Goal: Navigation & Orientation: Find specific page/section

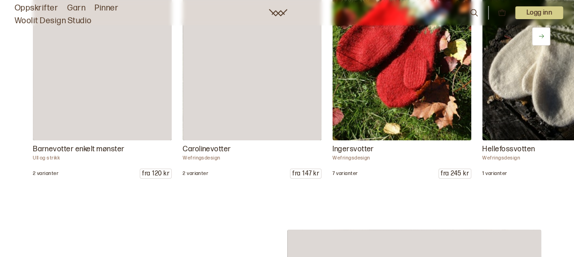
scroll to position [4640, 0]
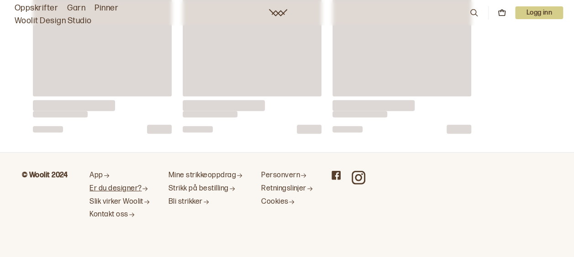
click at [115, 187] on link "Er du designer?" at bounding box center [119, 189] width 61 height 10
click at [141, 198] on link "Slik virker Woolit" at bounding box center [119, 203] width 61 height 10
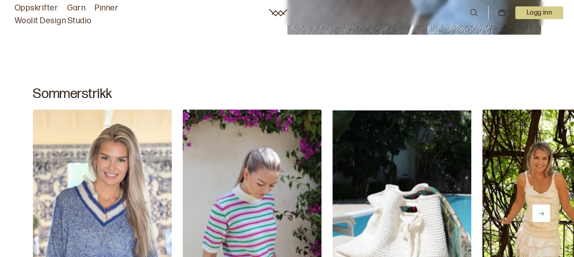
scroll to position [366, 0]
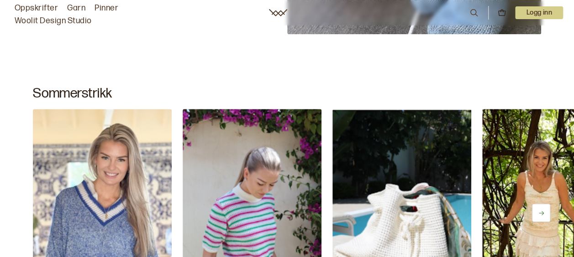
click at [73, 21] on link "Woolit Design Studio" at bounding box center [53, 21] width 77 height 13
